Goal: Task Accomplishment & Management: Manage account settings

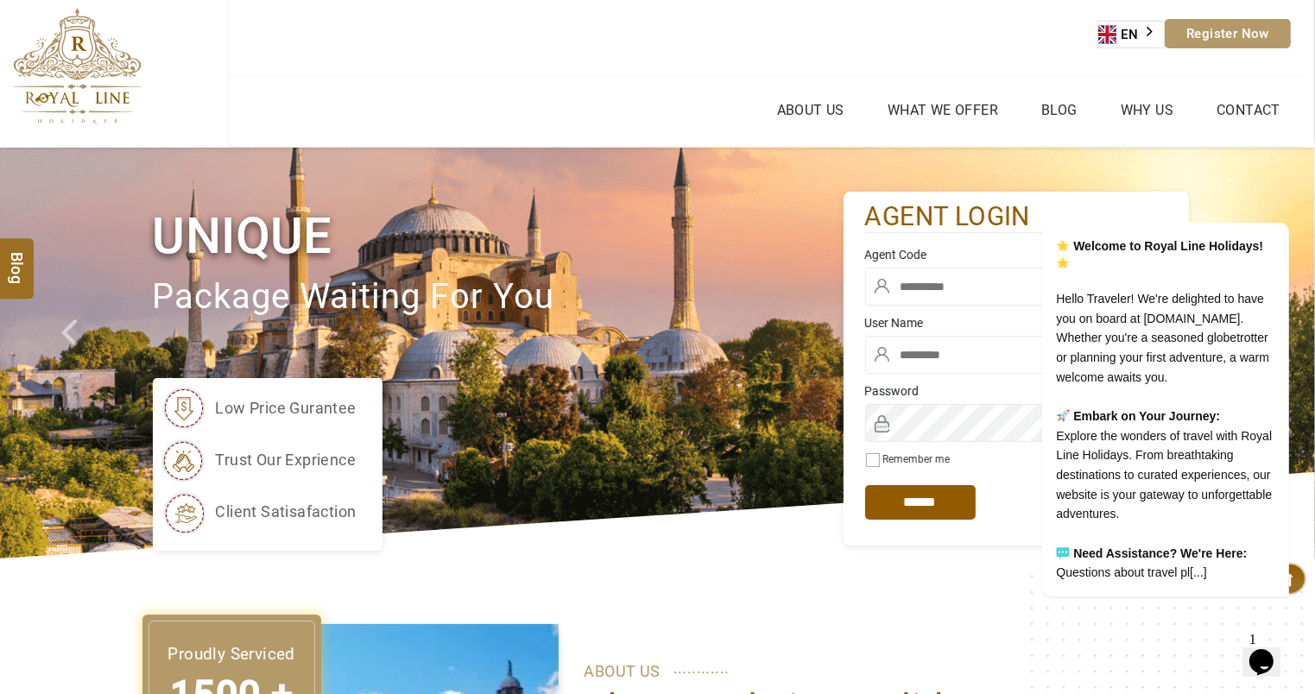
type input "*******"
click at [931, 288] on input "text" at bounding box center [1016, 287] width 302 height 38
click at [931, 287] on input "text" at bounding box center [1016, 287] width 302 height 38
click at [1276, 189] on icon "Chat attention grabber" at bounding box center [1278, 197] width 16 height 16
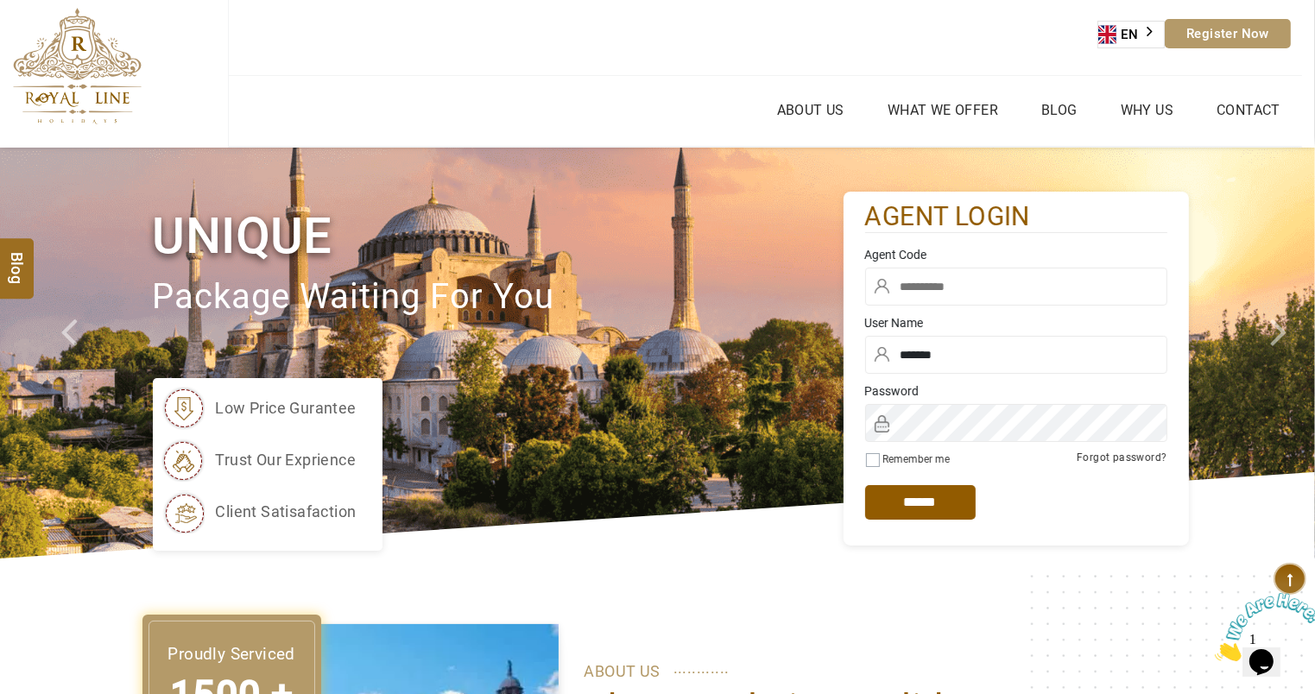
click at [920, 286] on input "text" at bounding box center [1016, 287] width 302 height 38
type input "*"
